Goal: Task Accomplishment & Management: Manage account settings

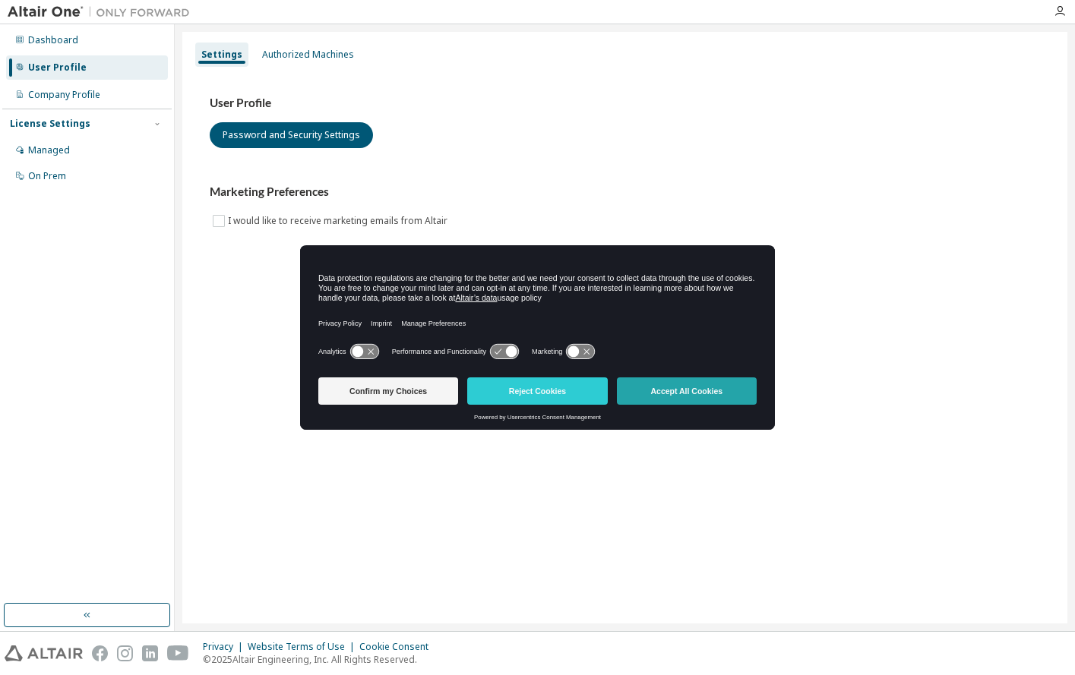
click at [701, 389] on button "Accept All Cookies" at bounding box center [687, 391] width 140 height 27
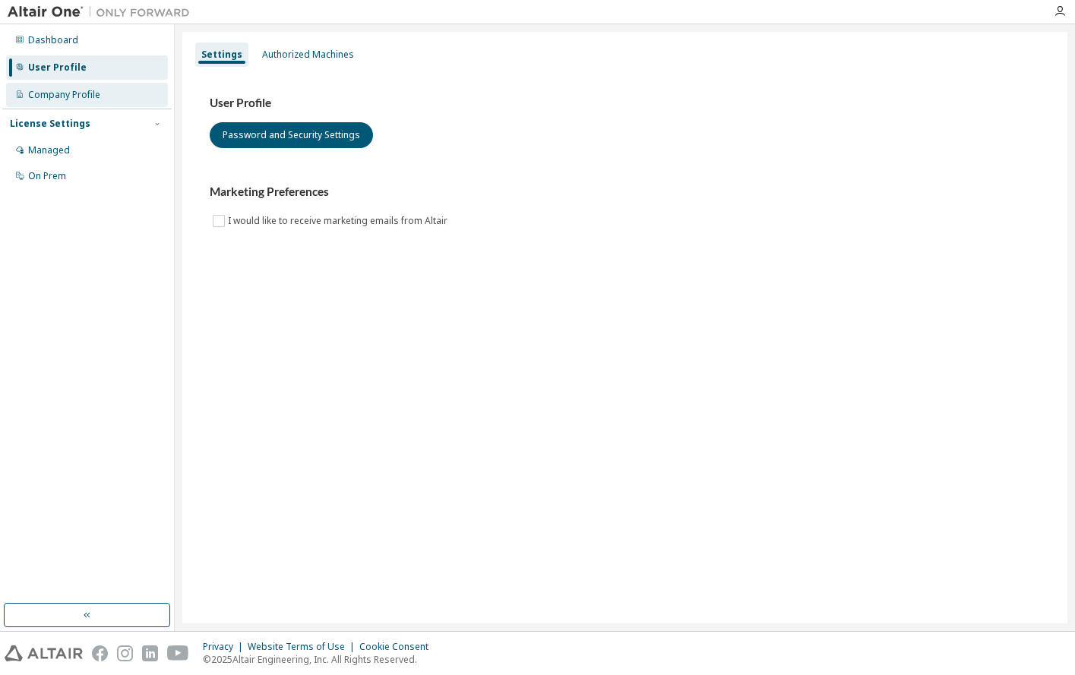
click at [62, 95] on div "Company Profile" at bounding box center [64, 95] width 72 height 12
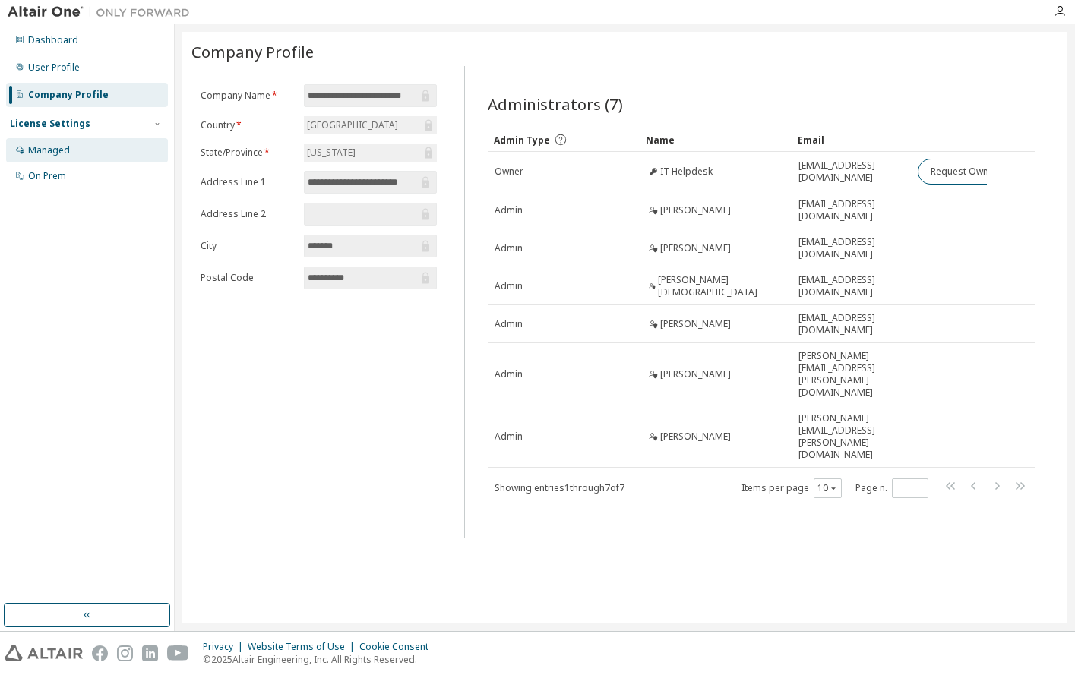
click at [75, 155] on div "Managed" at bounding box center [87, 150] width 162 height 24
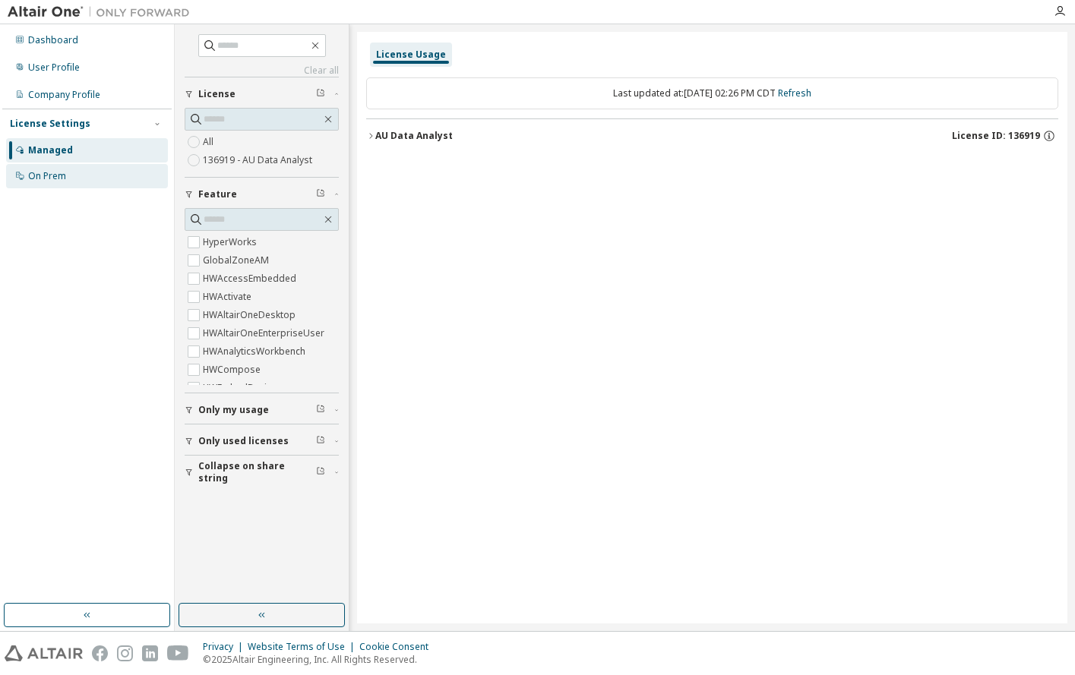
click at [68, 178] on div "On Prem" at bounding box center [87, 176] width 162 height 24
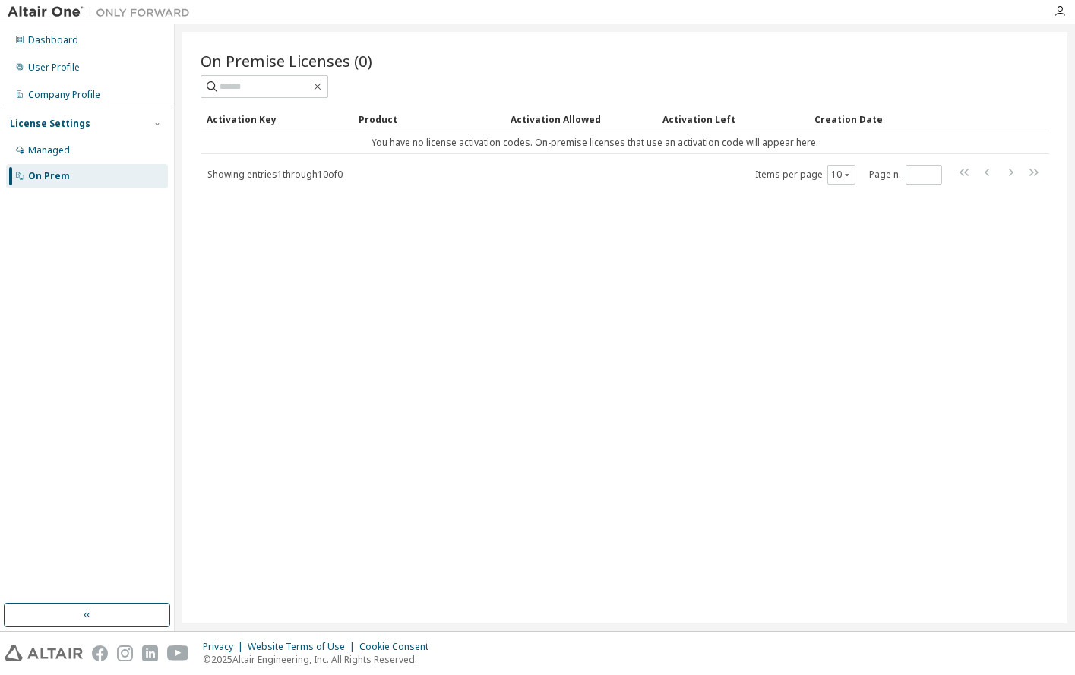
drag, startPoint x: 469, startPoint y: 319, endPoint x: 774, endPoint y: 280, distance: 307.9
click at [469, 319] on div "On Premise Licenses (0) Clear Load Save Save As Field Operator Value Select fil…" at bounding box center [624, 328] width 885 height 592
click at [60, 68] on div "User Profile" at bounding box center [54, 68] width 52 height 12
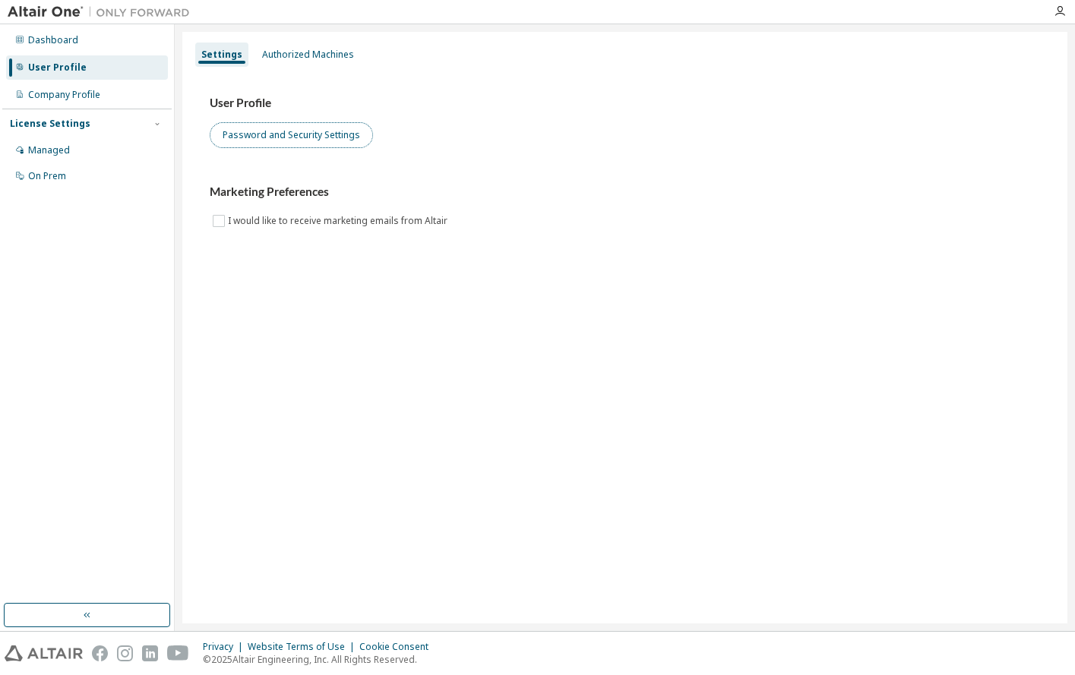
click at [259, 135] on button "Password and Security Settings" at bounding box center [291, 135] width 163 height 26
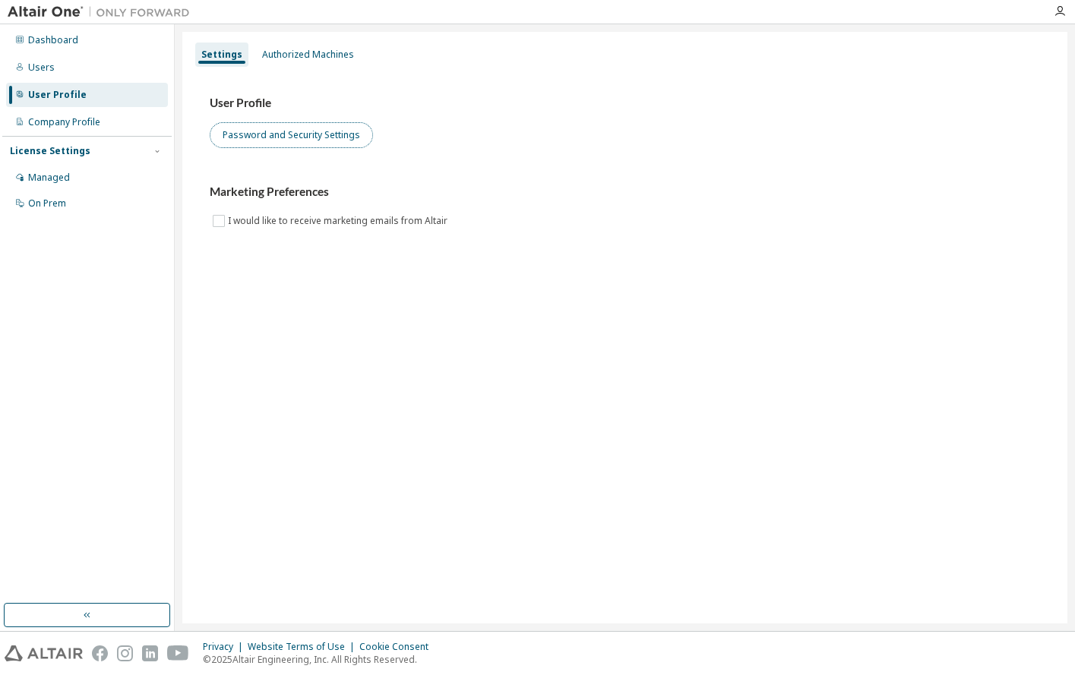
click at [292, 136] on button "Password and Security Settings" at bounding box center [291, 135] width 163 height 26
click at [703, 136] on div "User Profile Password and Security Settings" at bounding box center [625, 122] width 830 height 52
